Goal: Navigation & Orientation: Find specific page/section

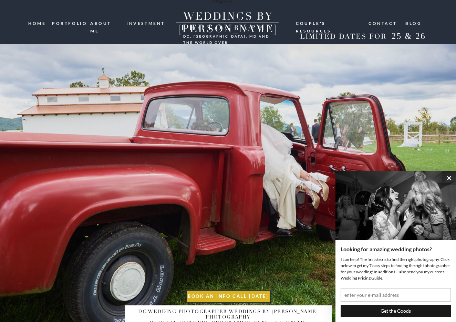
click at [75, 23] on nav "portfolio" at bounding box center [68, 23] width 33 height 7
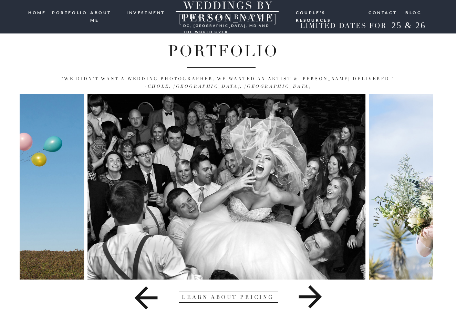
scroll to position [11, 0]
click at [306, 295] on icon at bounding box center [310, 296] width 79 height 34
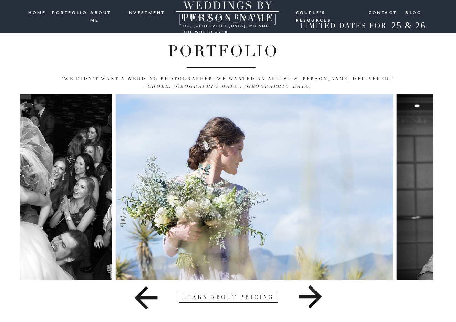
click at [306, 295] on icon at bounding box center [310, 296] width 79 height 34
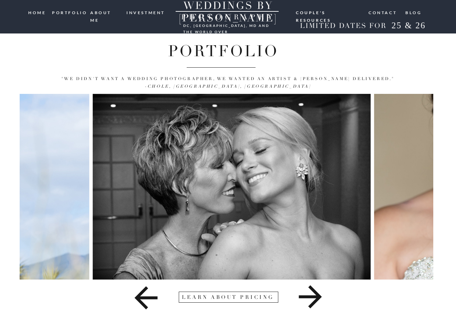
click at [306, 295] on icon at bounding box center [310, 296] width 79 height 34
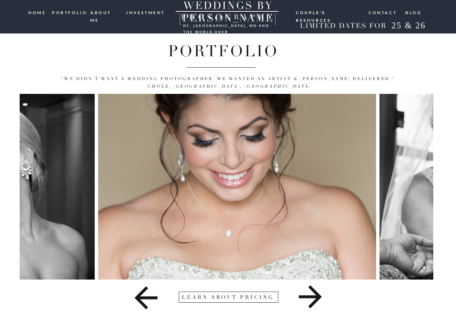
click at [306, 295] on icon at bounding box center [310, 296] width 79 height 34
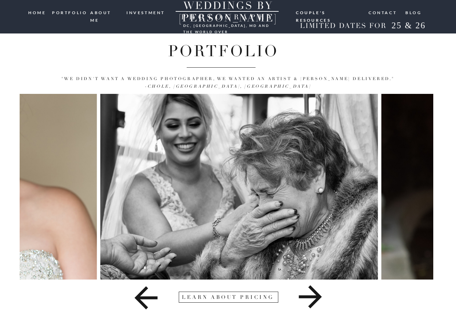
click at [306, 295] on icon at bounding box center [310, 296] width 79 height 34
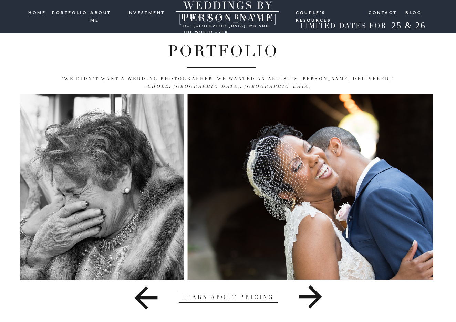
click at [306, 295] on icon at bounding box center [310, 296] width 79 height 34
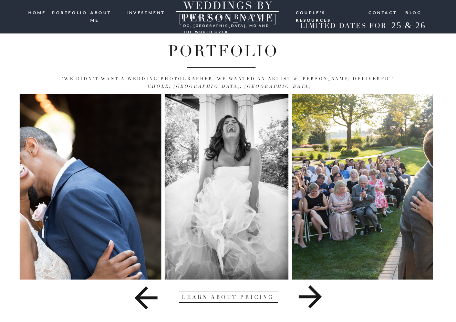
click at [306, 295] on icon at bounding box center [310, 296] width 79 height 34
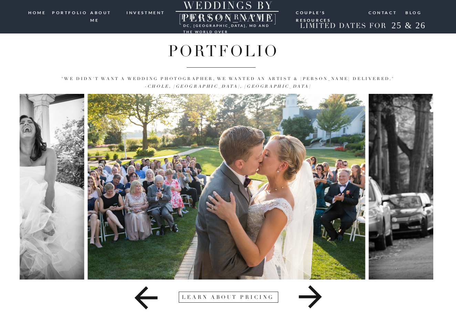
click at [306, 295] on icon at bounding box center [310, 296] width 79 height 34
